Goal: Check status

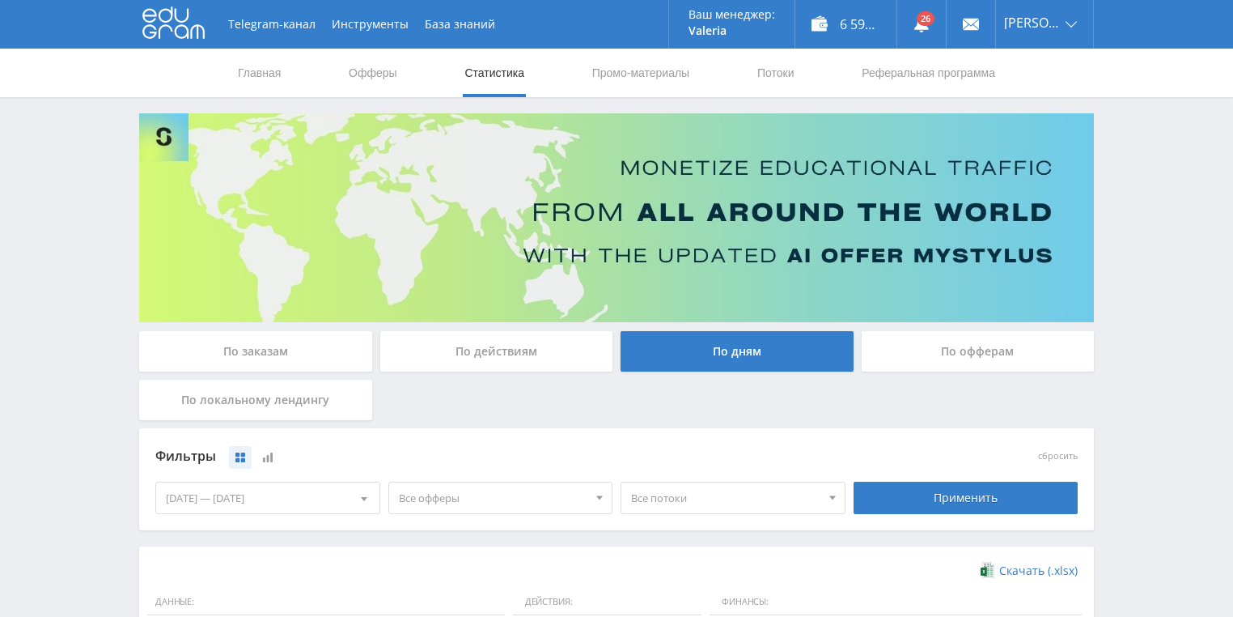
scroll to position [324, 0]
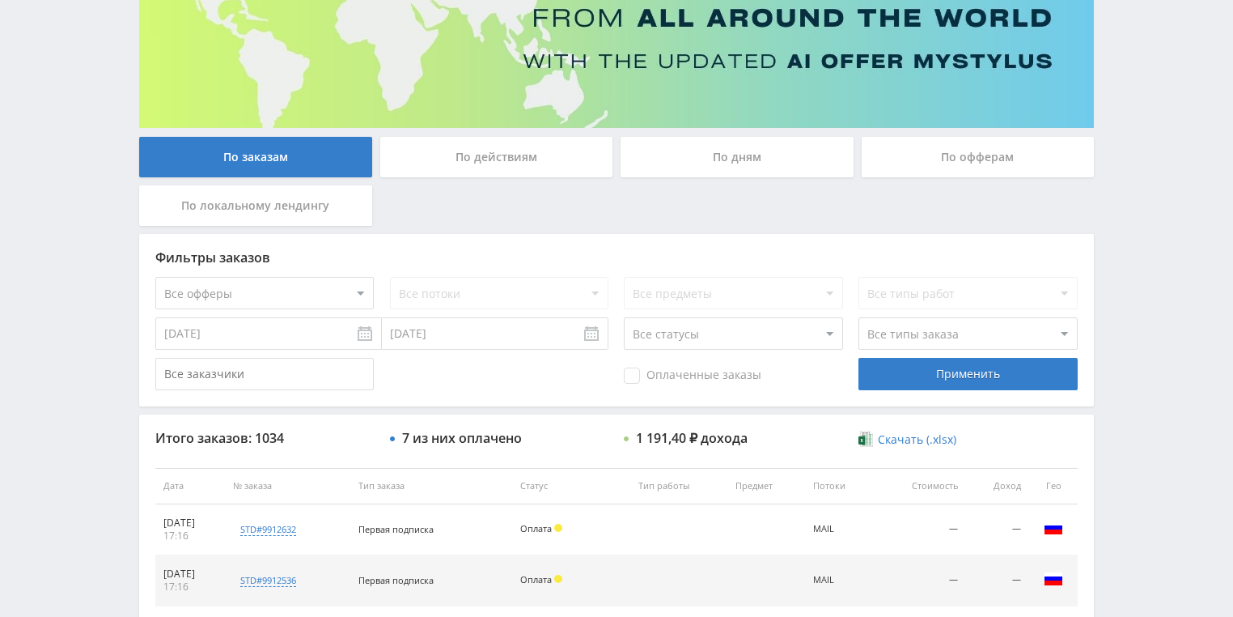
click at [476, 159] on div "По действиям" at bounding box center [496, 157] width 233 height 40
click at [0, 0] on input "По действиям" at bounding box center [0, 0] width 0 height 0
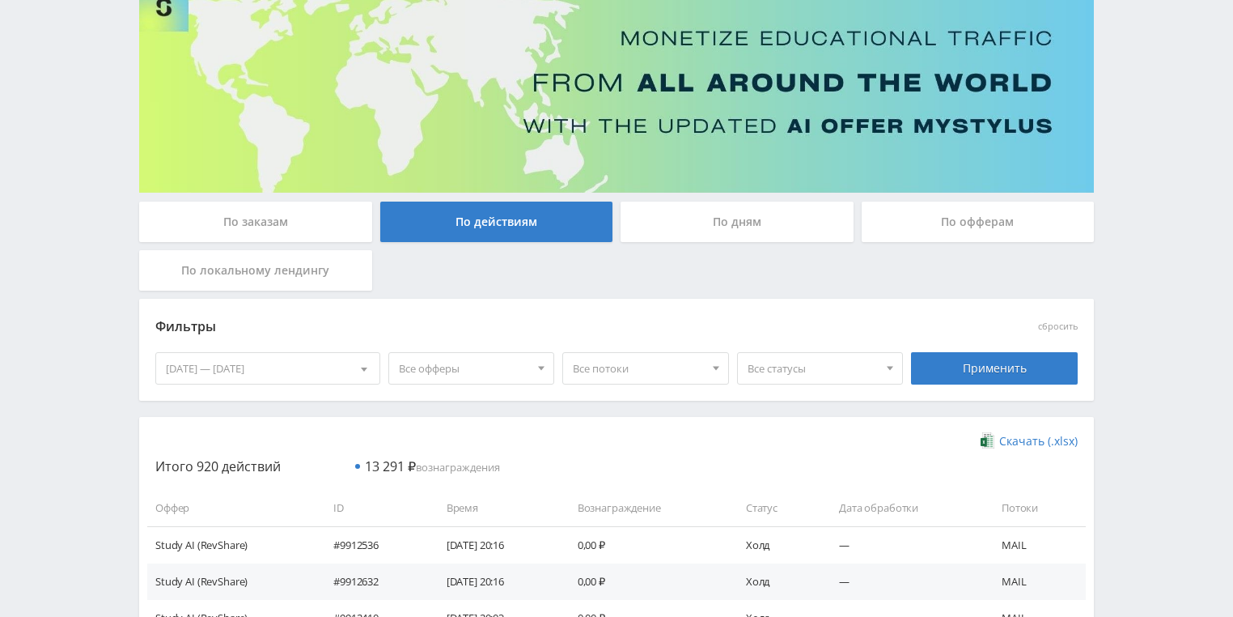
click at [669, 218] on div "По дням" at bounding box center [737, 221] width 233 height 40
click at [0, 0] on input "По дням" at bounding box center [0, 0] width 0 height 0
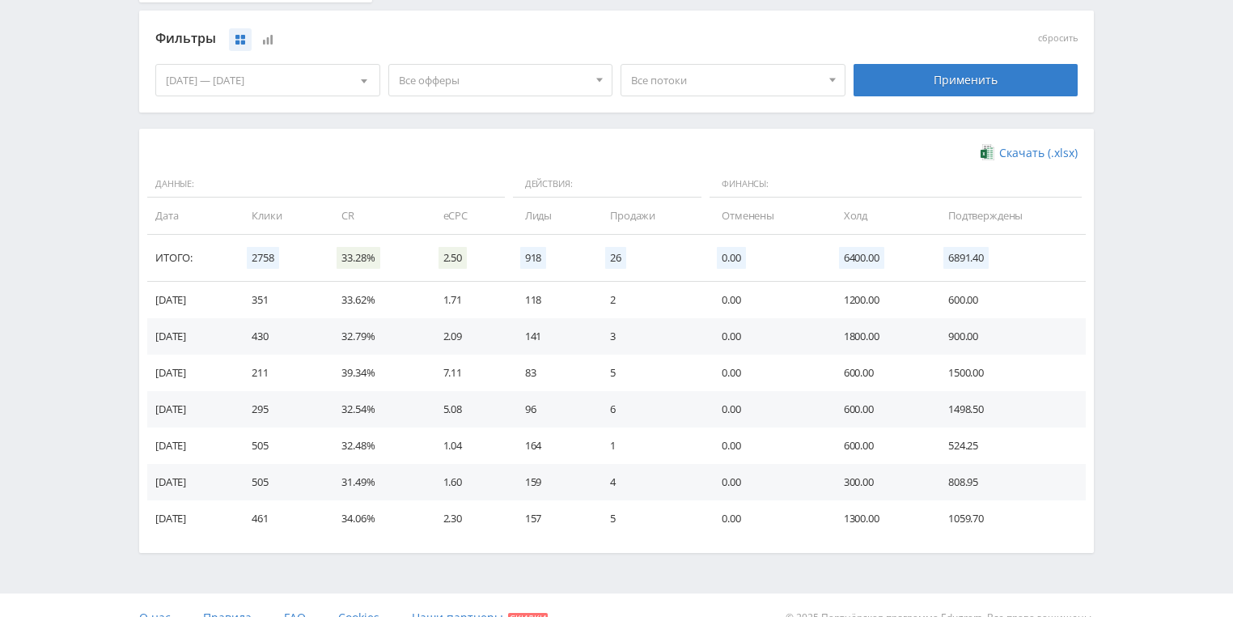
scroll to position [441, 0]
